Goal: Task Accomplishment & Management: Use online tool/utility

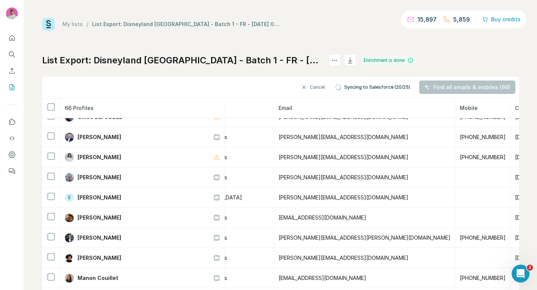
scroll to position [1153, 235]
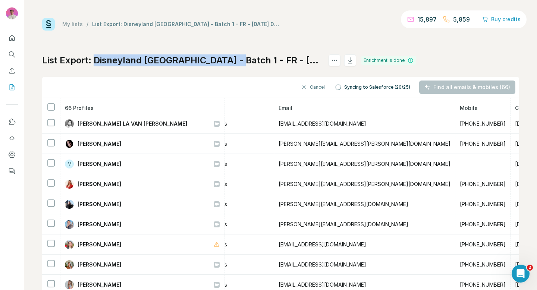
drag, startPoint x: 222, startPoint y: 62, endPoint x: 96, endPoint y: 62, distance: 126.5
click at [96, 62] on h1 "List Export: Disneyland [GEOGRAPHIC_DATA] - Batch 1 - FR - [DATE] 07:46" at bounding box center [182, 60] width 280 height 12
copy h1 "Disneyland Paris - Batch 1 - FR"
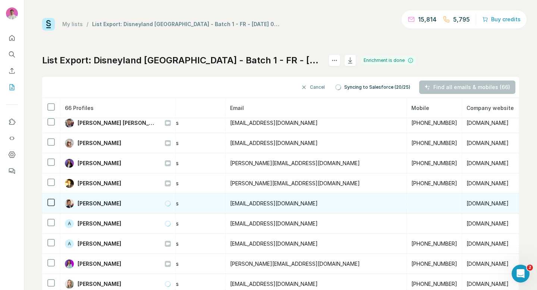
scroll to position [287, 0]
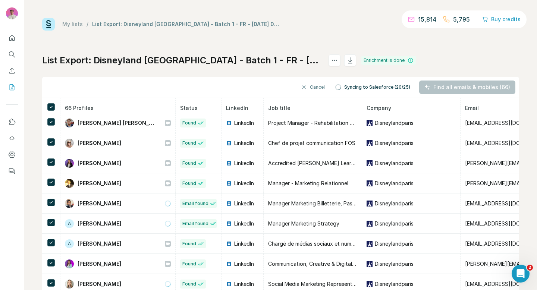
click at [471, 87] on div "Find all emails & mobiles (66)" at bounding box center [467, 87] width 96 height 13
click at [319, 89] on button "Cancel" at bounding box center [313, 87] width 34 height 13
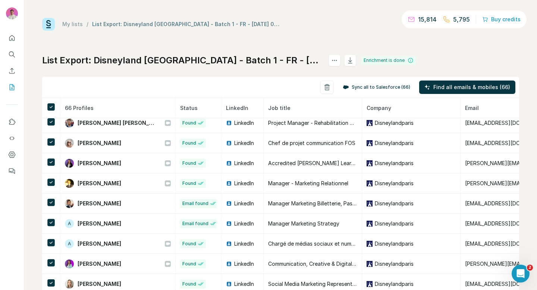
click at [372, 85] on button "Sync all to Salesforce (66)" at bounding box center [377, 87] width 78 height 11
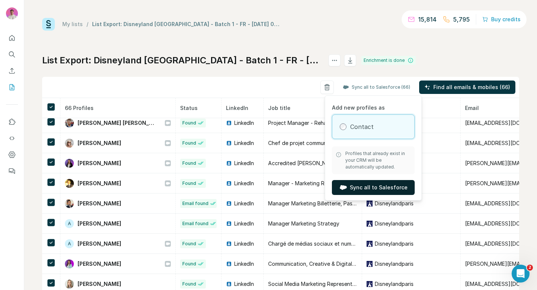
click at [370, 188] on button "Sync all to Salesforce" at bounding box center [373, 187] width 83 height 15
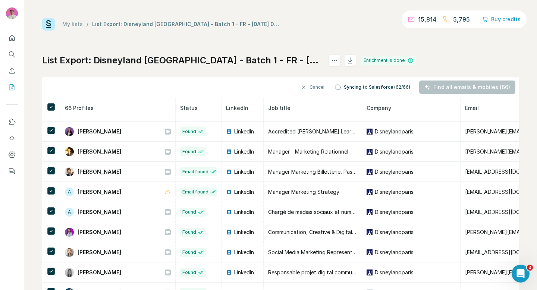
scroll to position [325, 0]
